Goal: Task Accomplishment & Management: Use online tool/utility

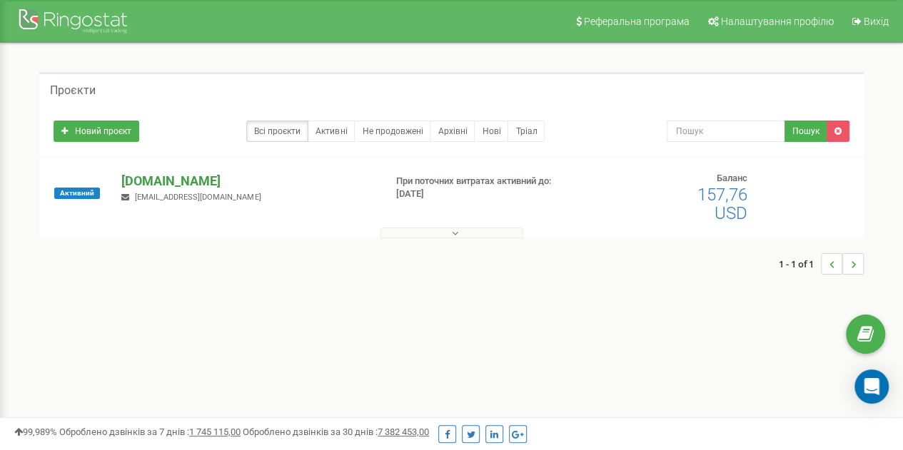
click at [168, 182] on p "[DOMAIN_NAME]" at bounding box center [246, 181] width 251 height 19
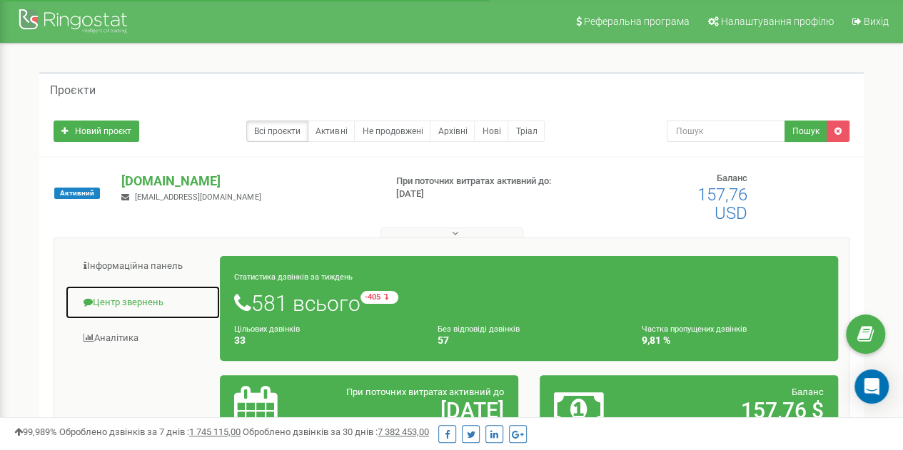
click at [118, 300] on link "Центр звернень" at bounding box center [143, 302] width 156 height 35
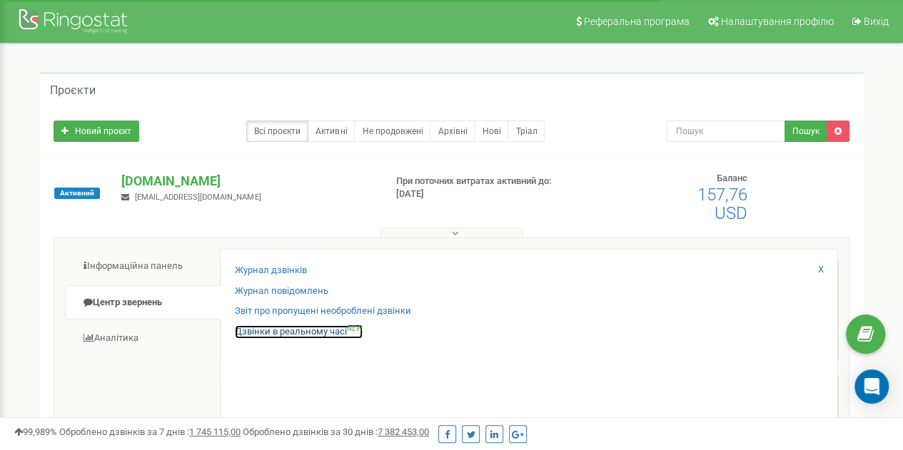
click at [293, 333] on link "Дзвінки в реальному часі NEW" at bounding box center [299, 332] width 128 height 14
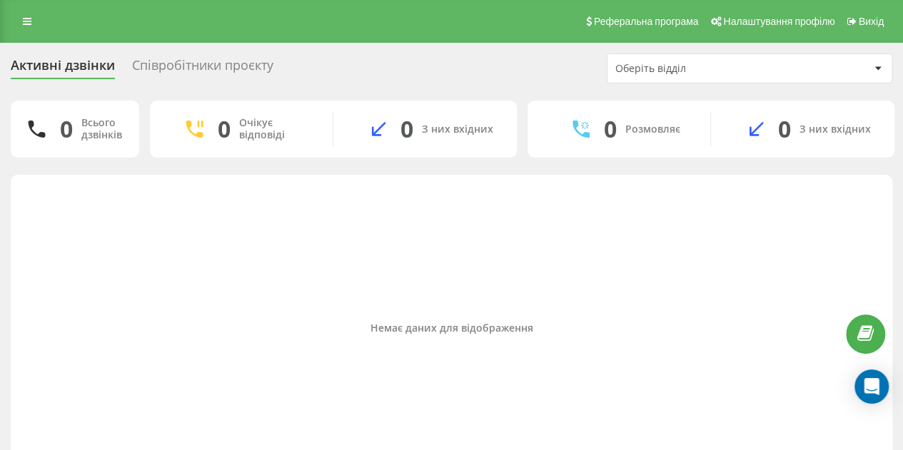
click at [209, 63] on div "Співробітники проєкту" at bounding box center [202, 69] width 141 height 22
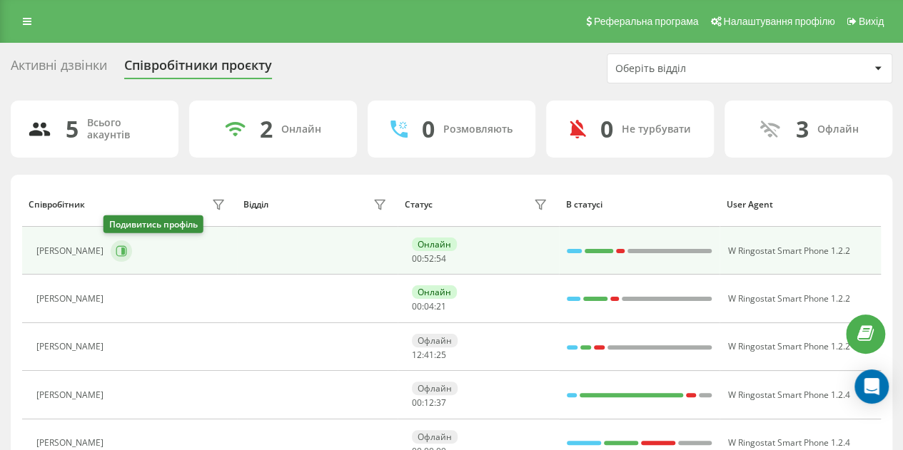
click at [116, 245] on icon at bounding box center [121, 250] width 11 height 11
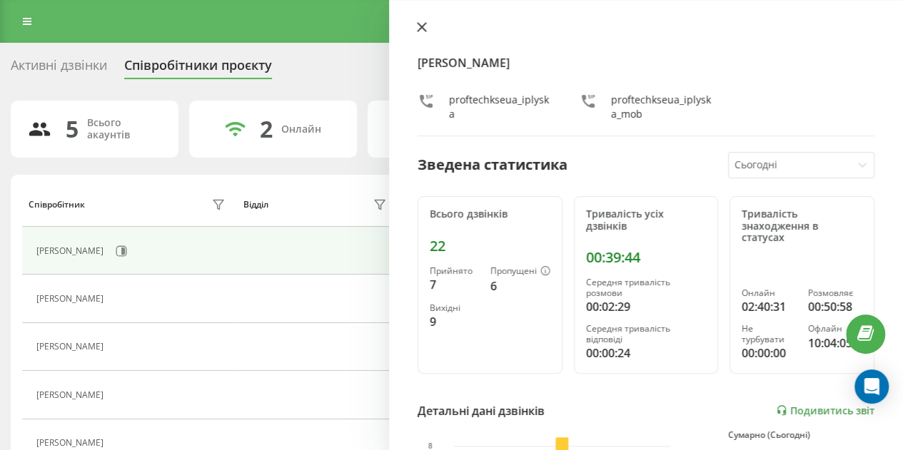
click at [421, 24] on icon at bounding box center [422, 27] width 10 height 10
